Goal: Transaction & Acquisition: Purchase product/service

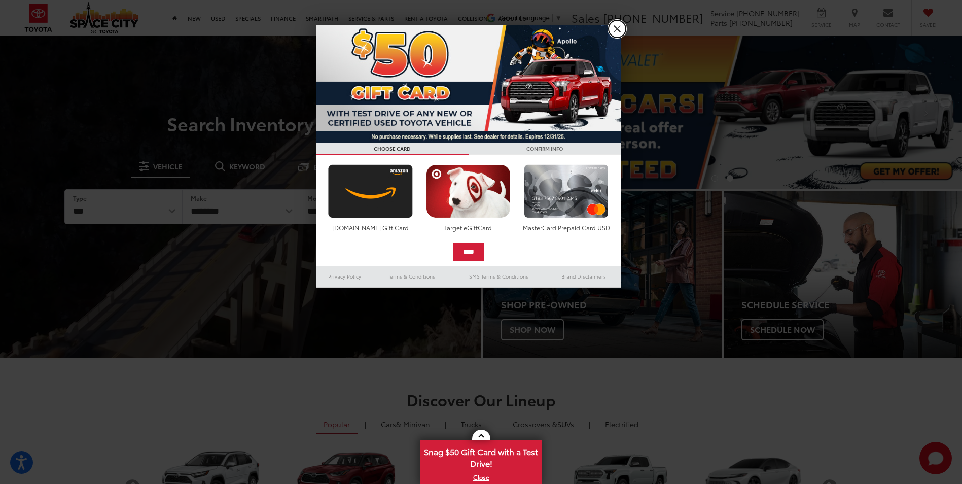
click at [613, 29] on link "X" at bounding box center [616, 28] width 17 height 17
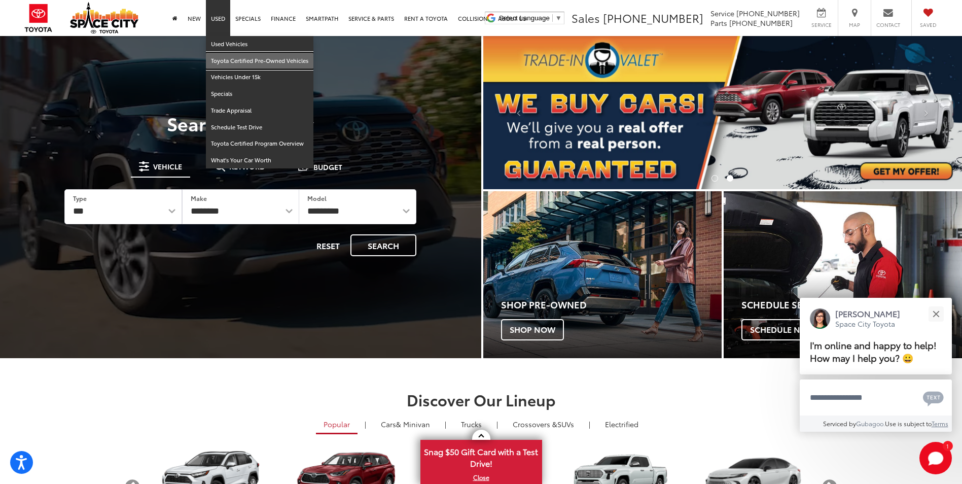
click at [229, 59] on link "Toyota Certified Pre-Owned Vehicles" at bounding box center [259, 61] width 107 height 17
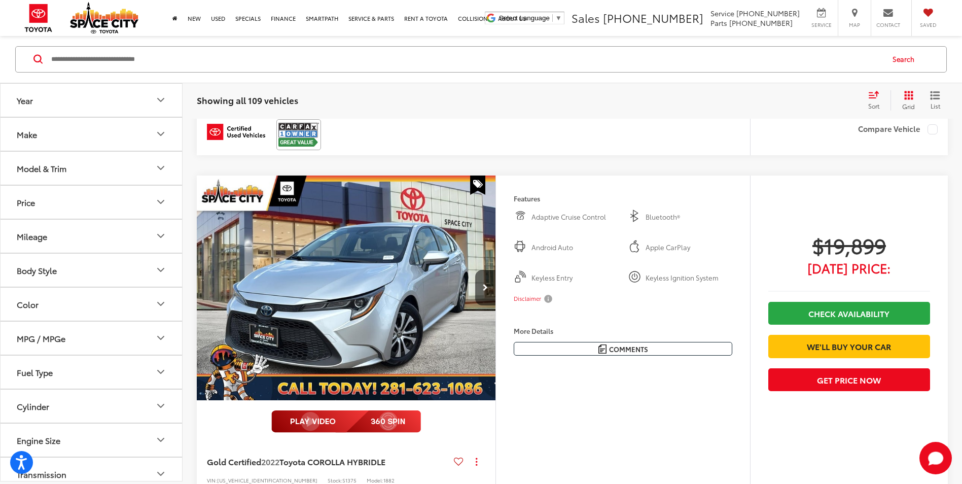
scroll to position [4238, 0]
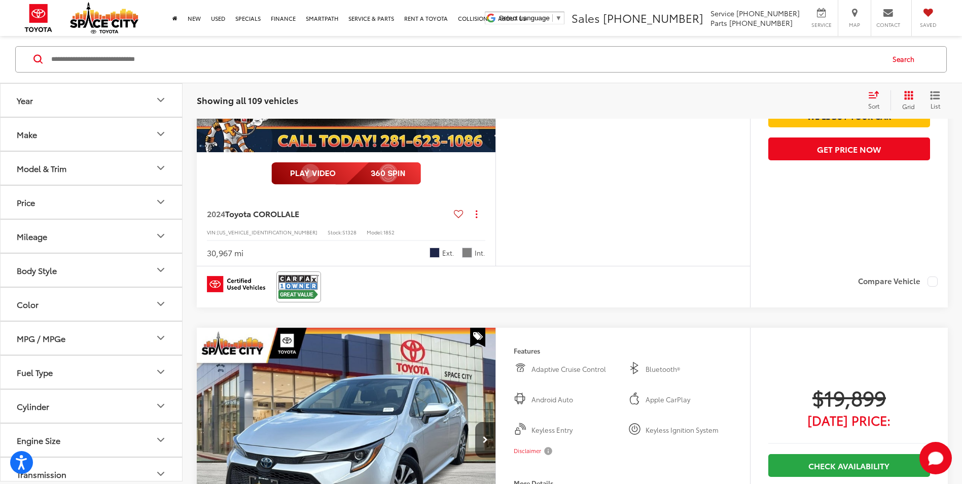
click at [86, 127] on button "Make" at bounding box center [92, 134] width 183 height 33
click at [79, 173] on button "Model & Trim" at bounding box center [92, 168] width 183 height 33
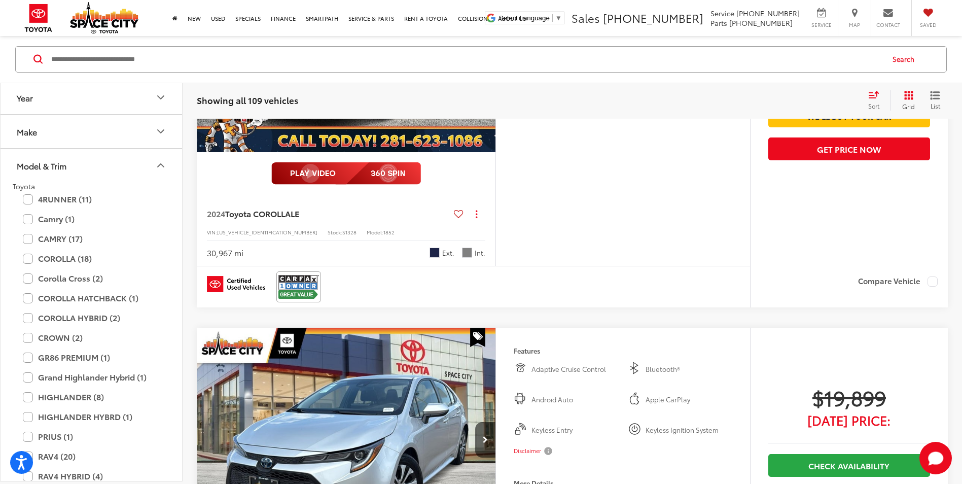
scroll to position [0, 0]
click at [48, 204] on label "4RUNNER (11)" at bounding box center [91, 202] width 137 height 18
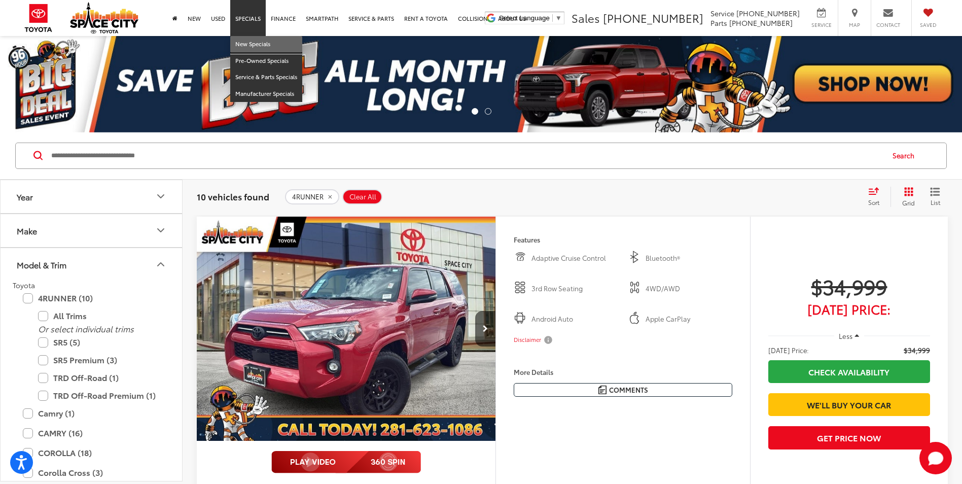
click at [246, 41] on link "New Specials" at bounding box center [266, 44] width 72 height 17
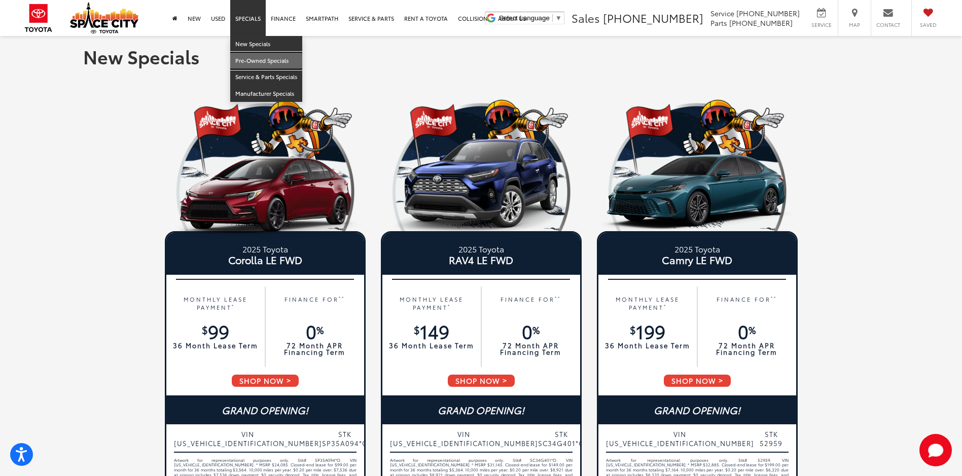
click at [252, 62] on link "Pre-Owned Specials" at bounding box center [266, 61] width 72 height 17
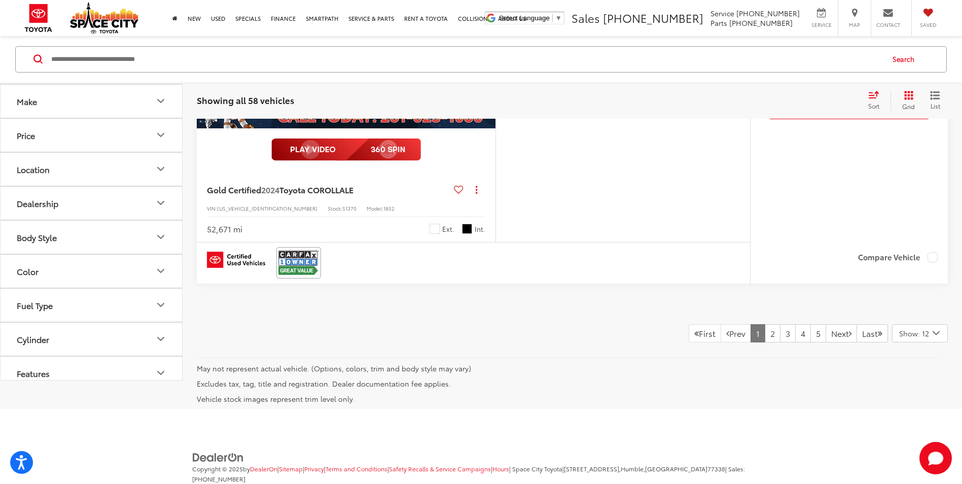
scroll to position [4739, 0]
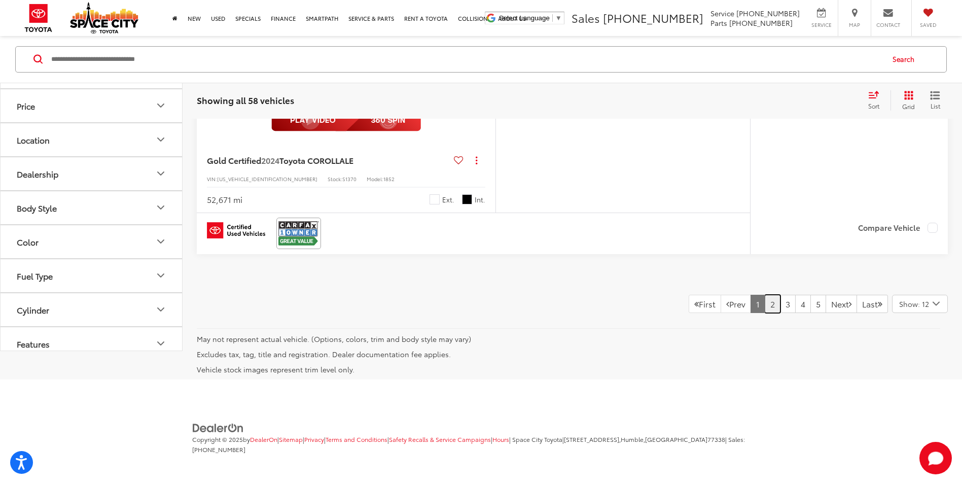
click at [765, 304] on link "2" at bounding box center [773, 304] width 16 height 18
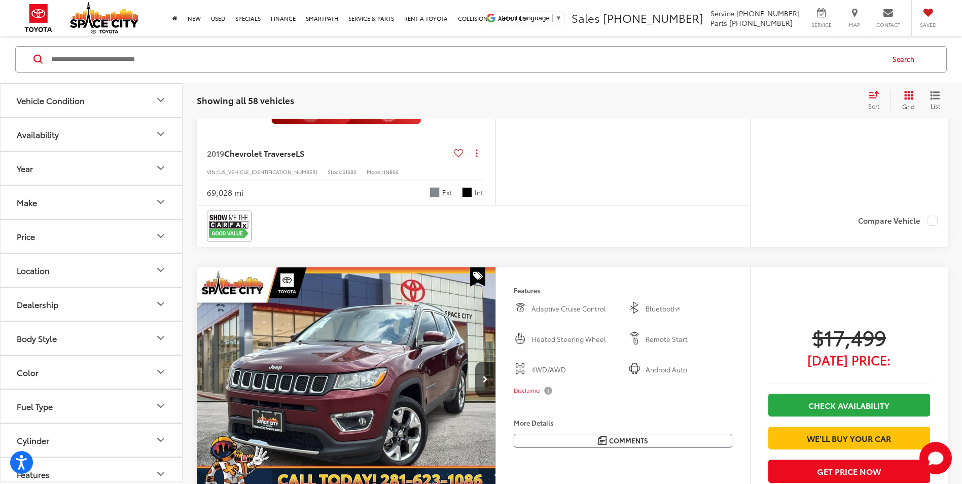
scroll to position [755, 0]
